Goal: Transaction & Acquisition: Purchase product/service

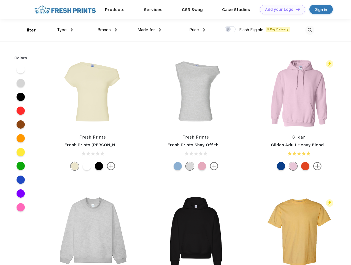
scroll to position [0, 0]
click at [281, 9] on link "Add your Logo Design Tool" at bounding box center [283, 10] width 46 height 10
click at [0, 0] on div "Design Tool" at bounding box center [0, 0] width 0 height 0
click at [296, 9] on link "Add your Logo Design Tool" at bounding box center [283, 10] width 46 height 10
click at [26, 30] on div "Filter" at bounding box center [30, 30] width 11 height 6
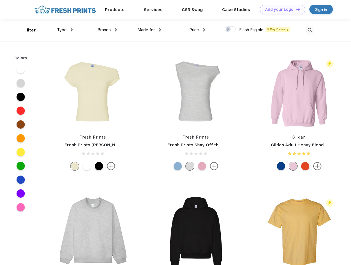
click at [65, 30] on span "Type" at bounding box center [62, 29] width 10 height 5
click at [107, 30] on span "Brands" at bounding box center [104, 29] width 13 height 5
click at [149, 30] on span "Made for" at bounding box center [146, 29] width 17 height 5
click at [197, 30] on span "Price" at bounding box center [194, 29] width 10 height 5
click at [231, 30] on div at bounding box center [230, 29] width 11 height 6
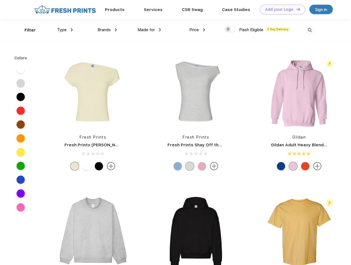
click at [229, 30] on input "checkbox" at bounding box center [227, 28] width 4 height 4
click at [310, 30] on img at bounding box center [310, 30] width 9 height 9
